Goal: Task Accomplishment & Management: Use online tool/utility

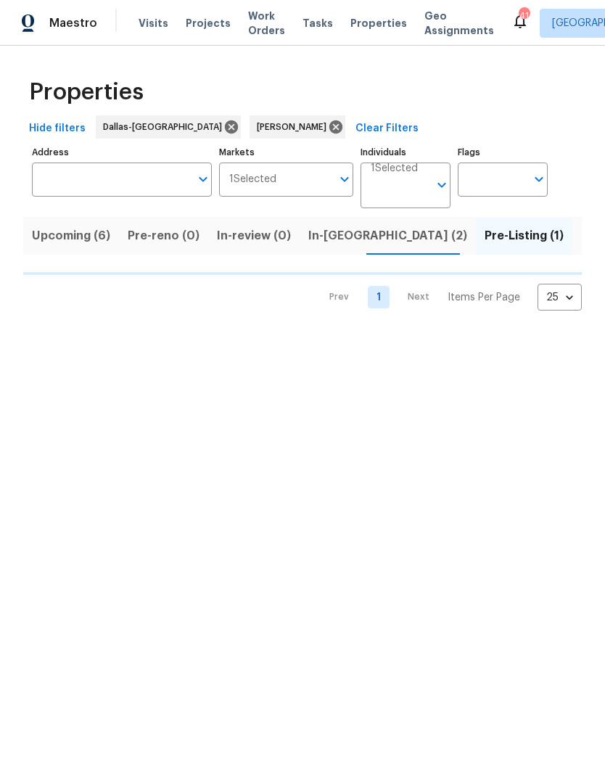
scroll to position [0, 27]
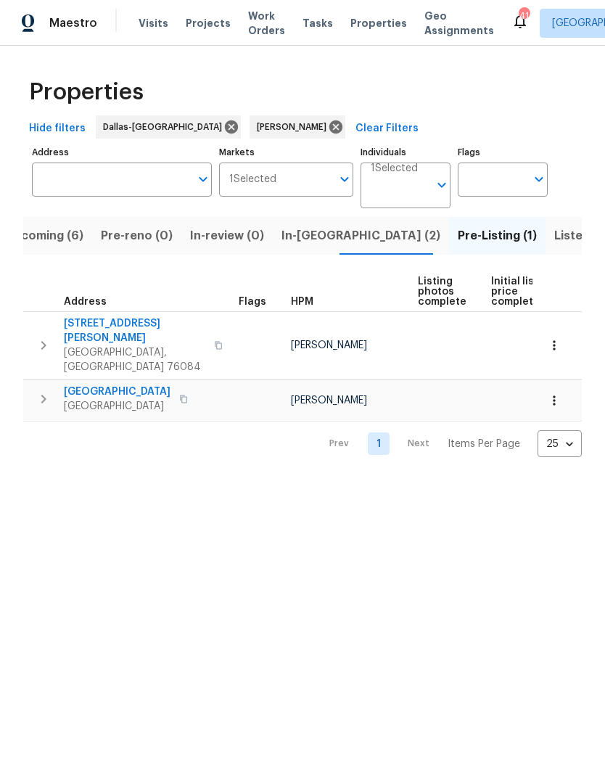
click at [120, 385] on span "[GEOGRAPHIC_DATA]" at bounding box center [117, 392] width 107 height 15
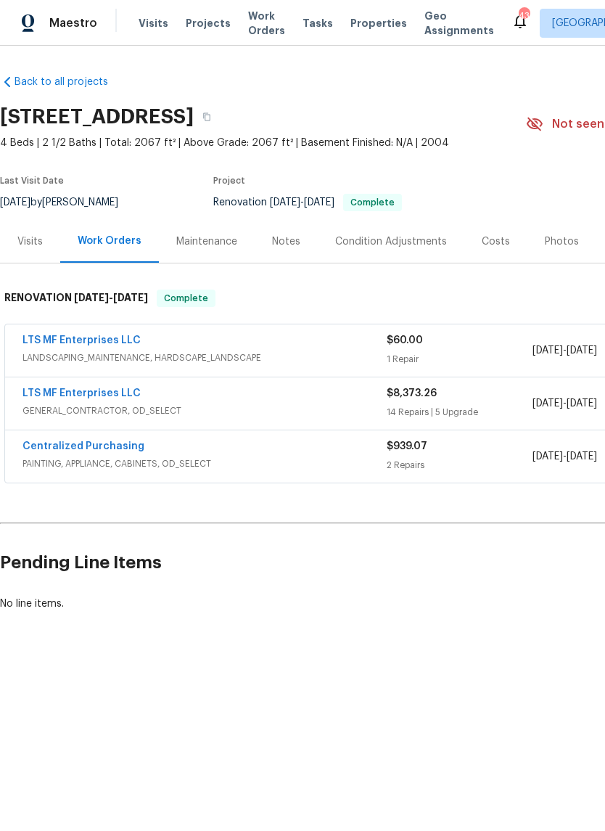
click at [108, 388] on link "LTS MF Enterprises LLC" at bounding box center [81, 393] width 118 height 10
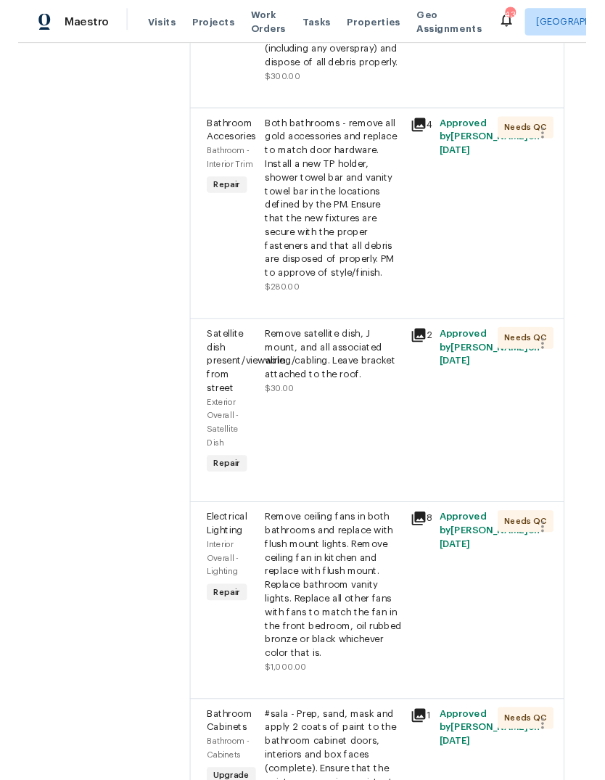
scroll to position [1314, 0]
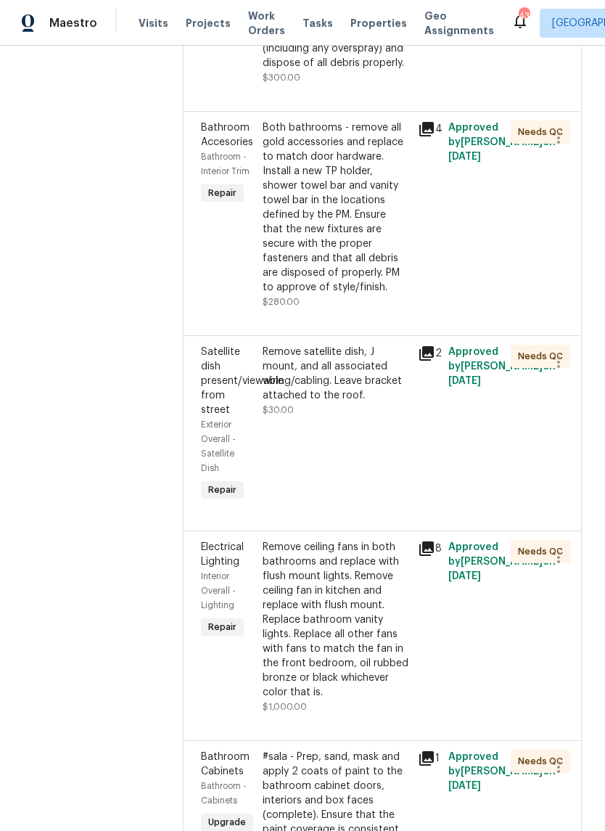
click at [308, 540] on div "Remove ceiling fans in both bathrooms and replace with flush mount lights. Remo…" at bounding box center [336, 620] width 146 height 160
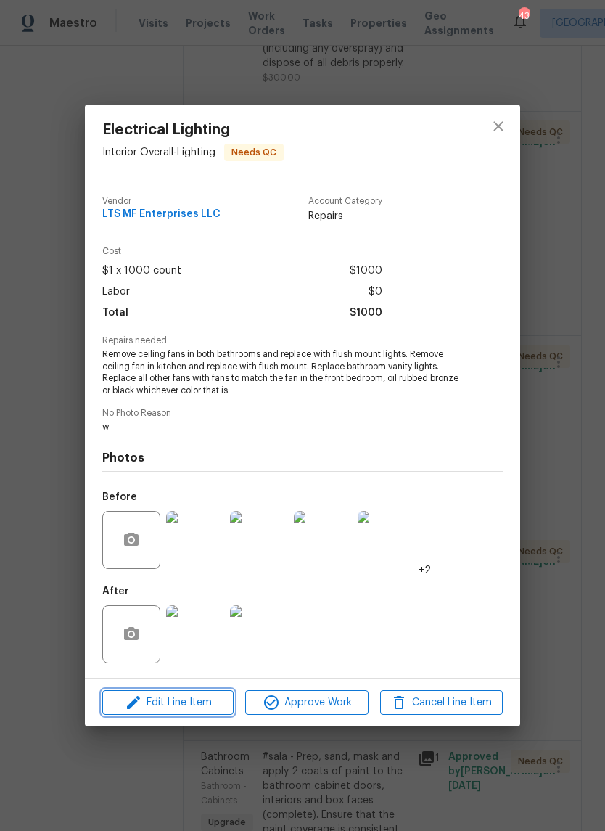
click at [194, 703] on span "Edit Line Item" at bounding box center [168, 703] width 123 height 18
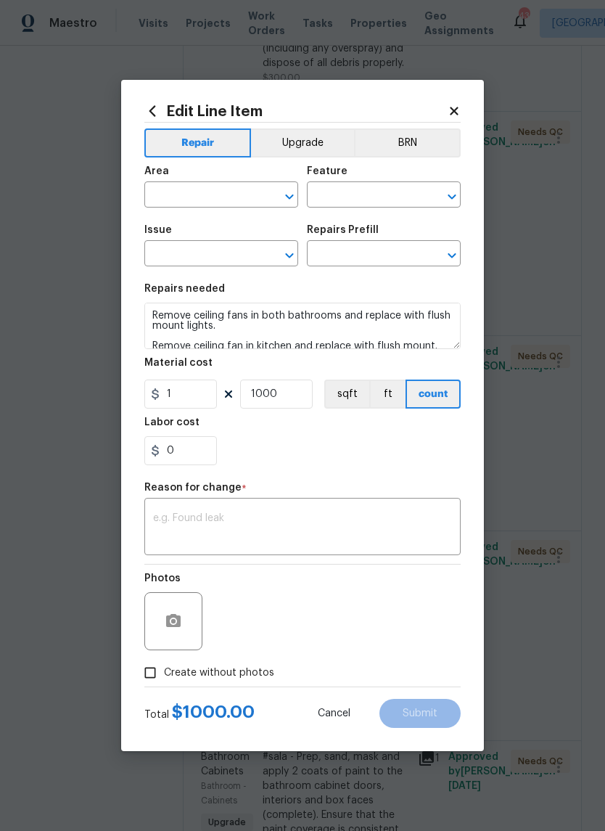
type input "Interior Overall"
type input "Lighting"
type input "Electrical Lighting"
type input "Add a Task $1.00"
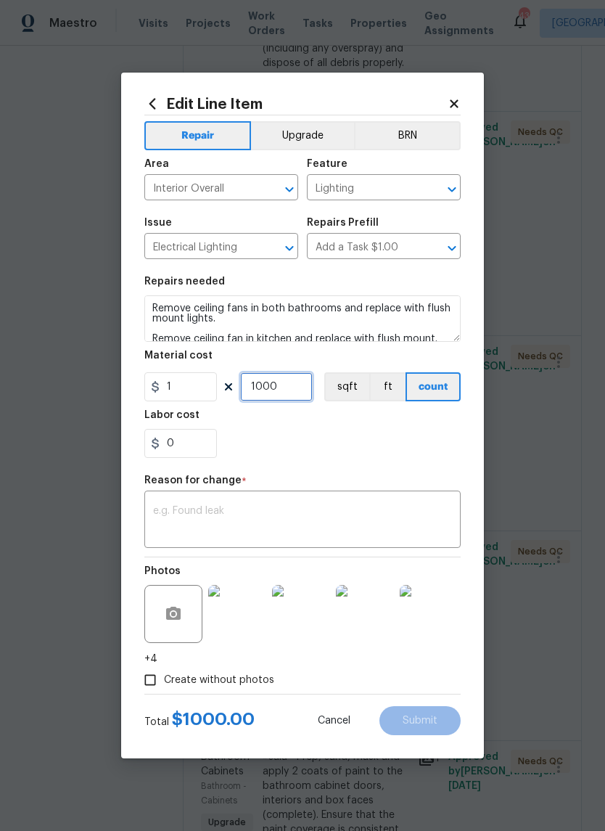
click at [300, 394] on input "1000" at bounding box center [276, 386] width 73 height 29
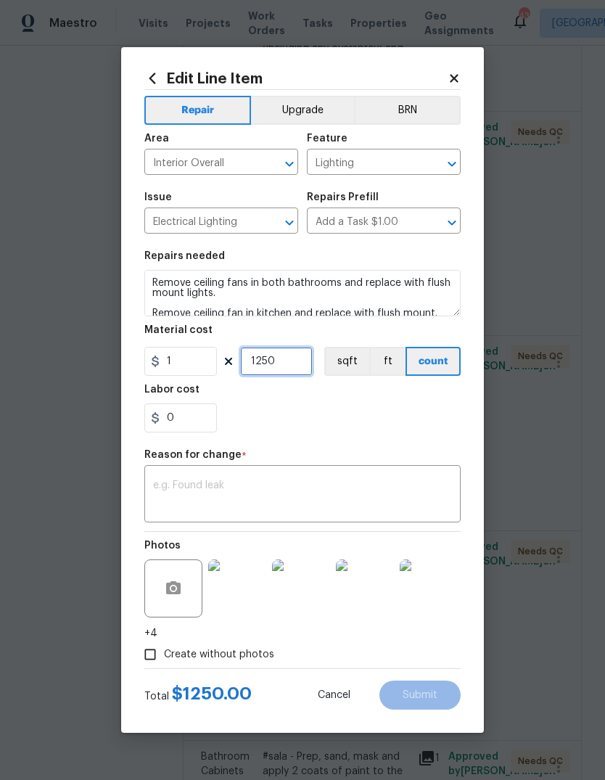
type input "1250"
click at [330, 482] on textarea at bounding box center [302, 495] width 299 height 30
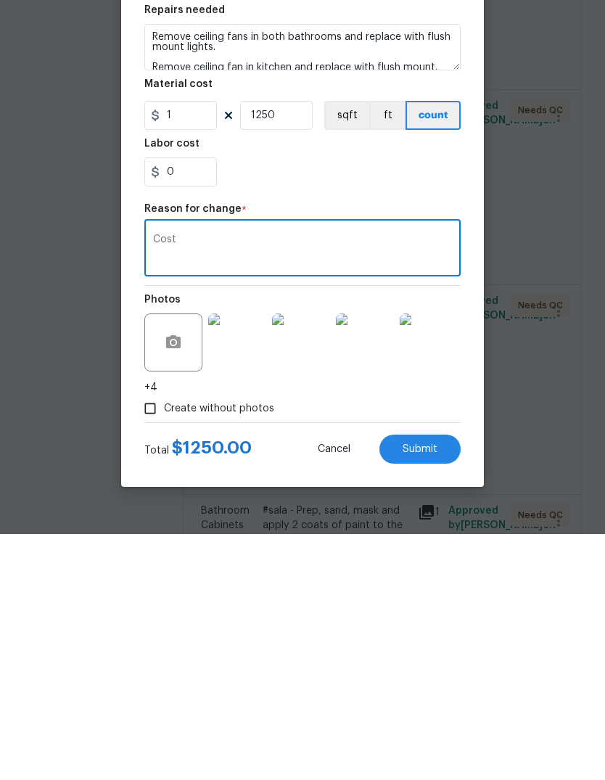
type textarea "Cost"
click at [351, 641] on div "Create without photos" at bounding box center [302, 655] width 316 height 28
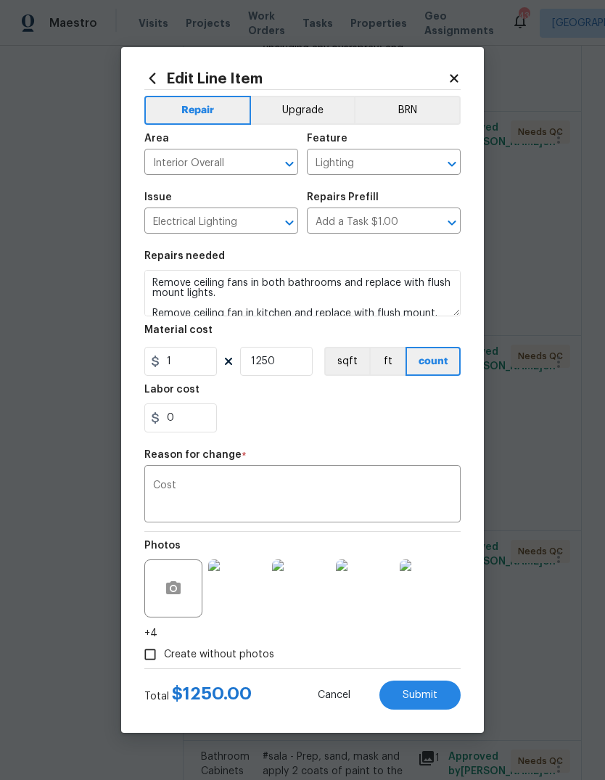
click at [421, 695] on span "Submit" at bounding box center [420, 695] width 35 height 11
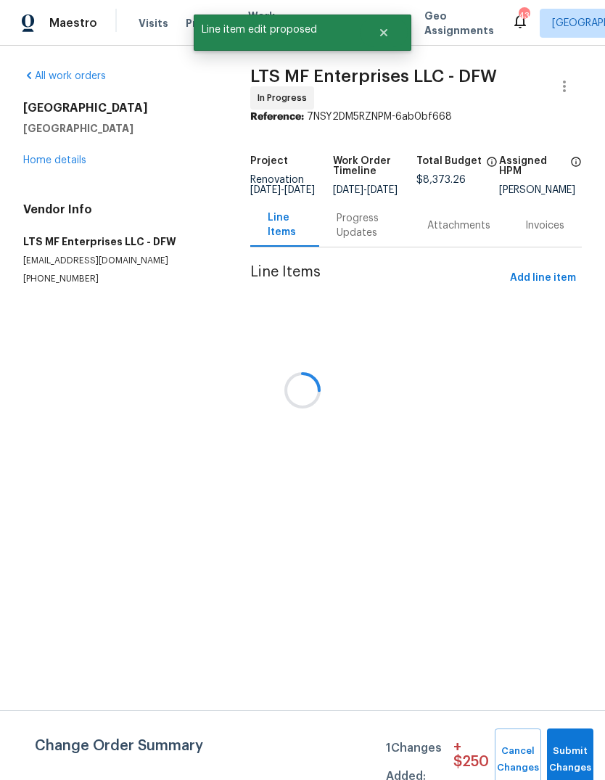
scroll to position [0, 0]
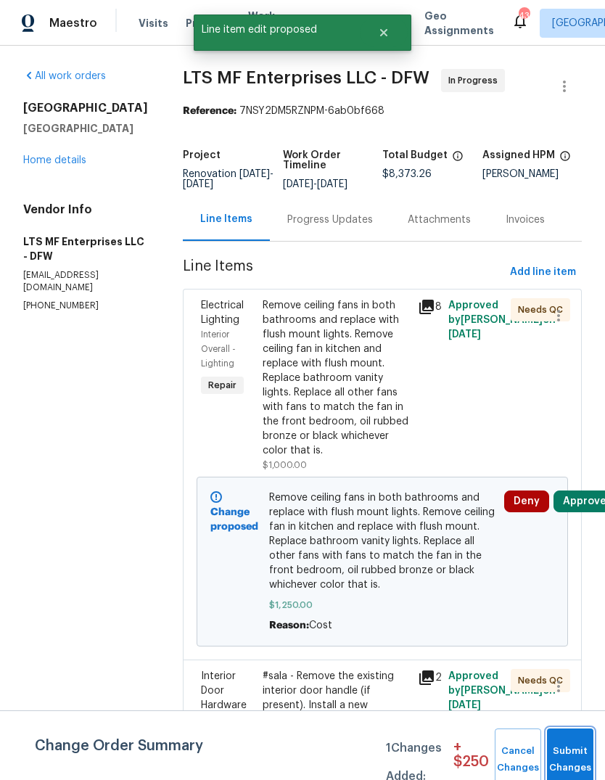
click at [568, 758] on span "Submit Changes" at bounding box center [570, 759] width 32 height 33
